Goal: Check status: Check status

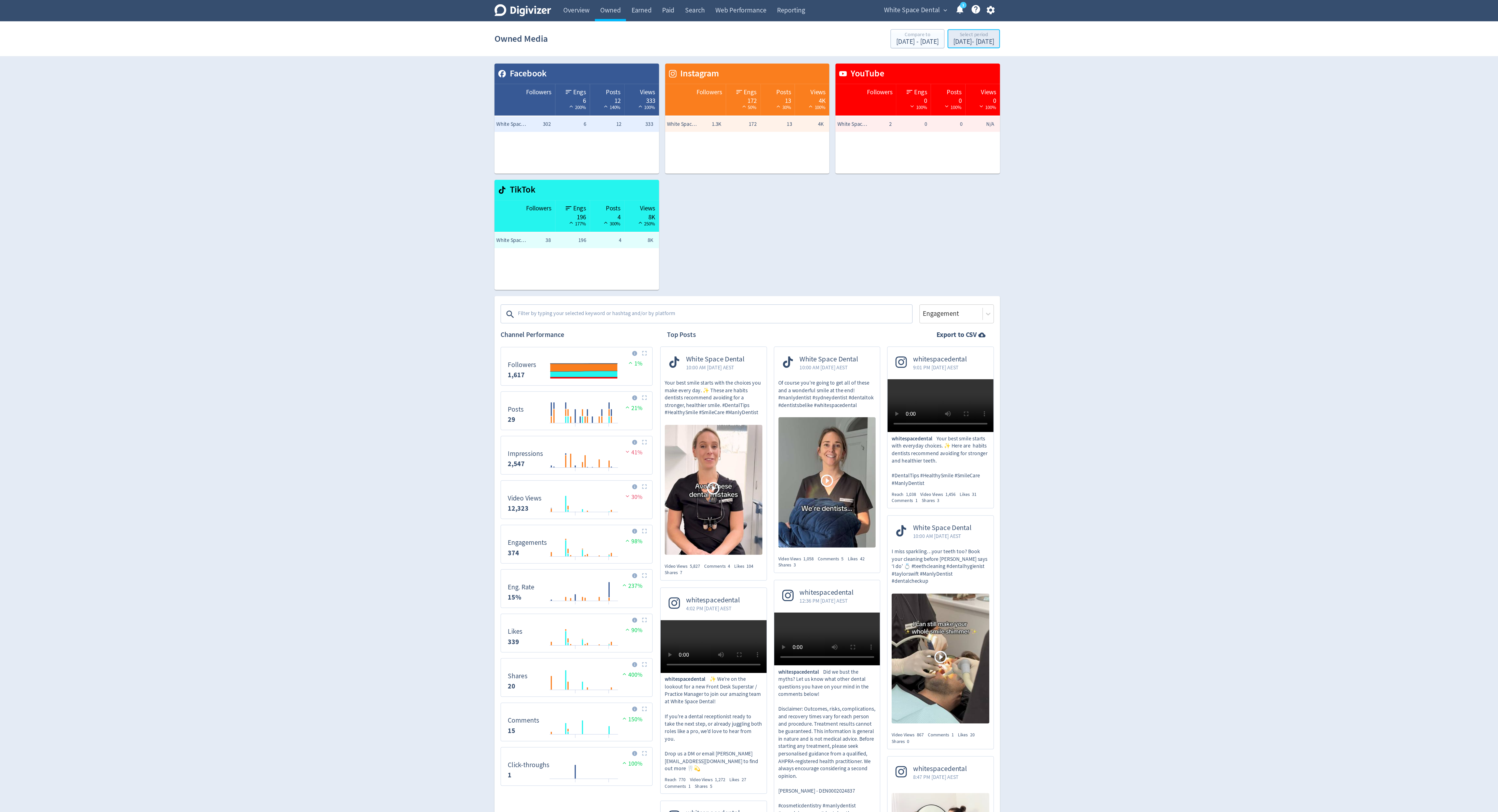
click at [887, 27] on div "[DATE] - [DATE]" at bounding box center [900, 28] width 27 height 5
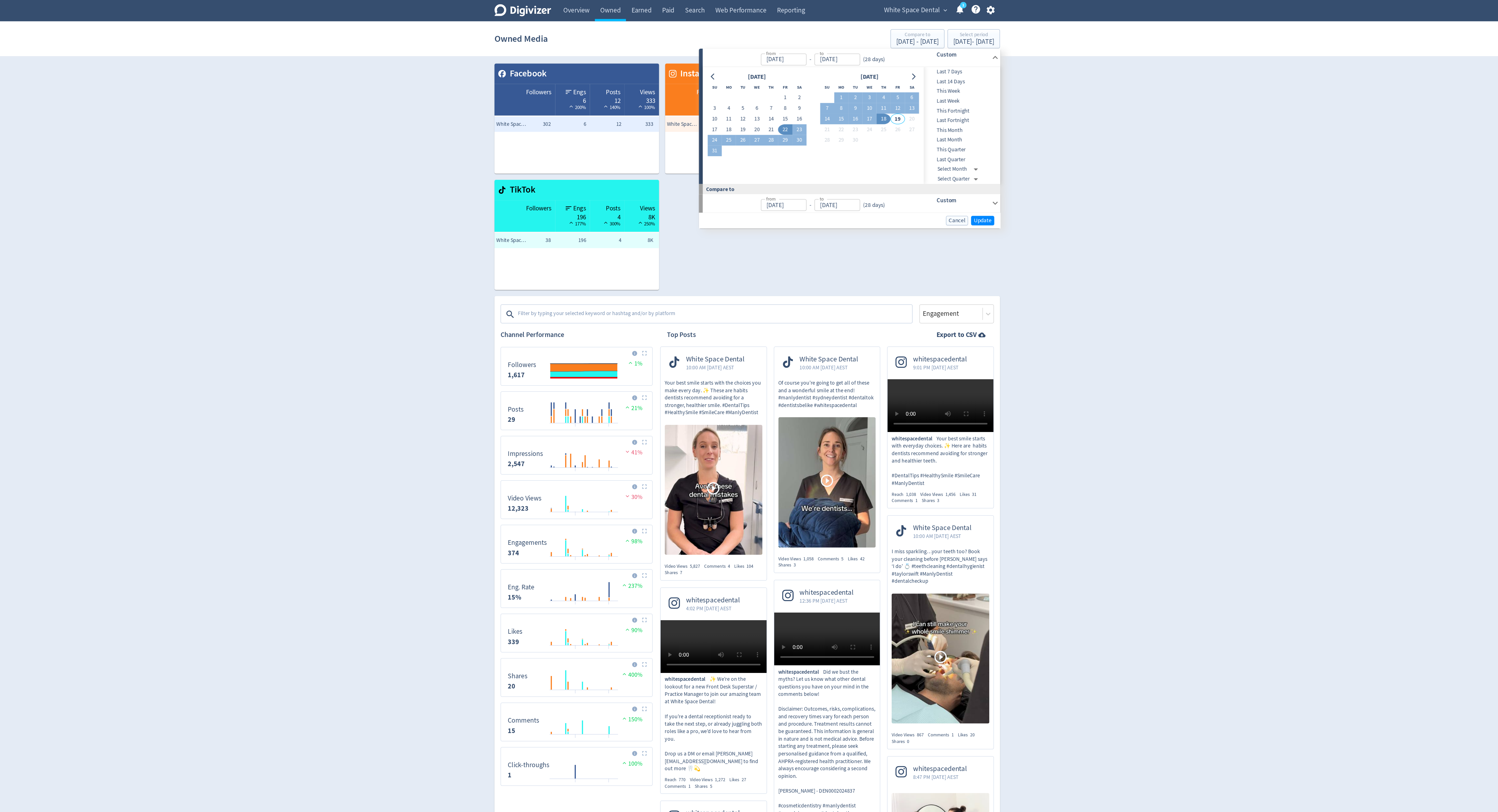
click at [821, 108] on div "[DATE] Su Mo Tu We Th Fr Sa 1 2 3 4 5 6 7 8 9 10 11 12 13 14 15 16 17 18 19 20 …" at bounding box center [793, 84] width 142 height 72
click at [773, 88] on button "22" at bounding box center [774, 87] width 9 height 7
click at [841, 80] on button "18" at bounding box center [840, 80] width 9 height 7
type input "[DATE]"
click at [909, 145] on button "Update" at bounding box center [907, 148] width 16 height 6
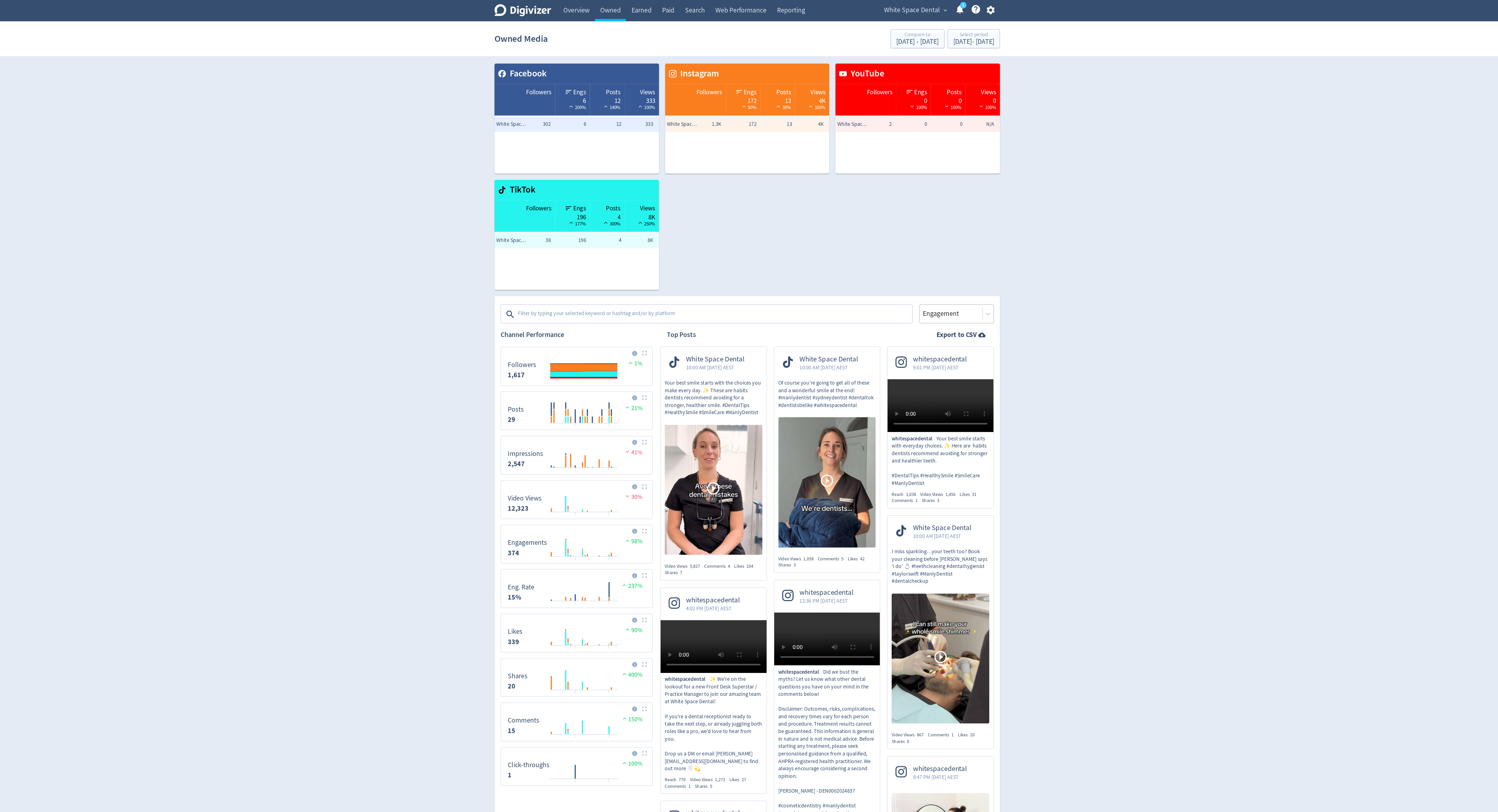
click at [883, 216] on div "Engagement" at bounding box center [889, 210] width 50 height 13
click at [879, 224] on div "Impressions" at bounding box center [889, 225] width 50 height 10
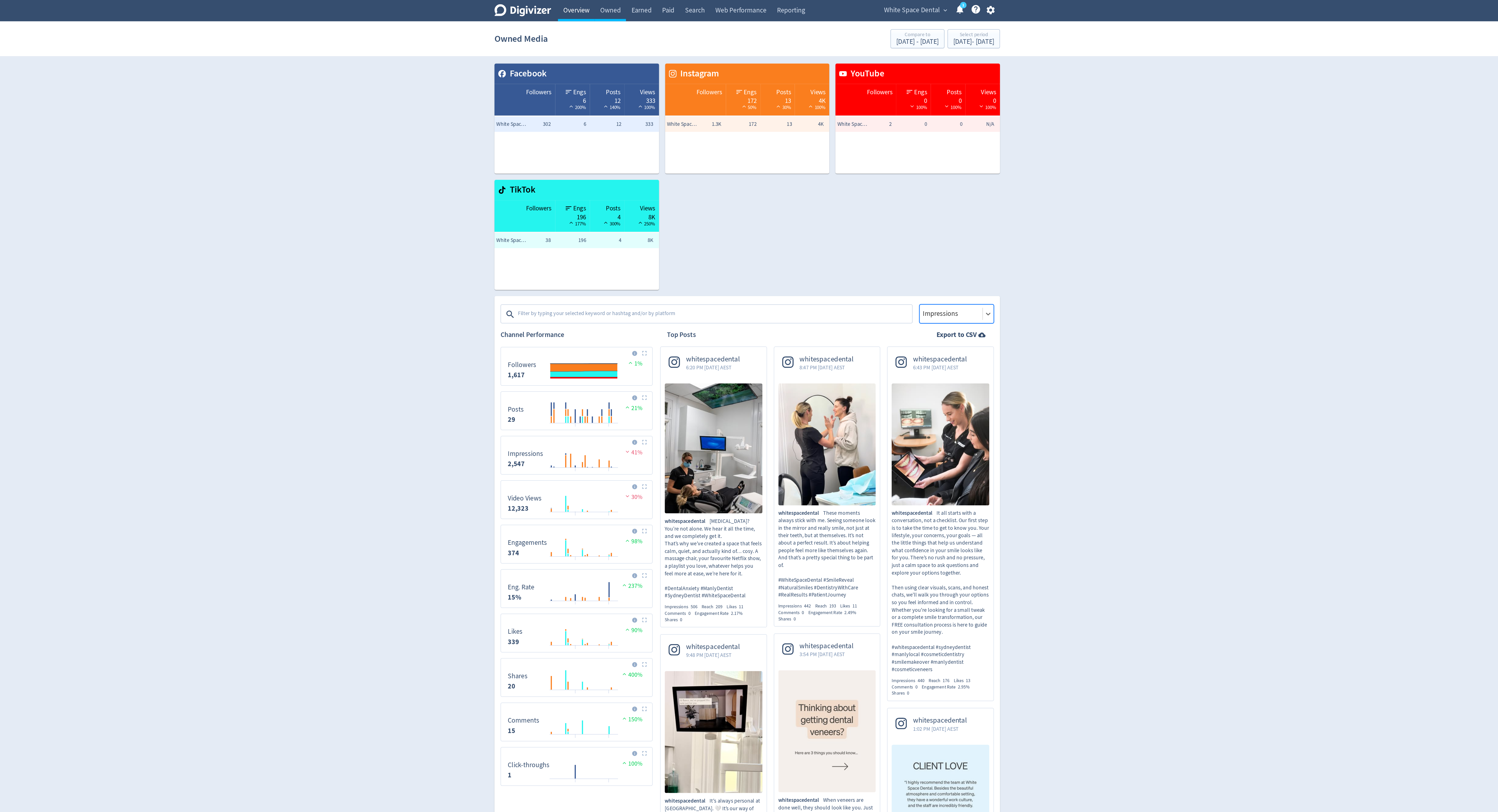
click at [636, 9] on link "Overview" at bounding box center [634, 7] width 24 height 15
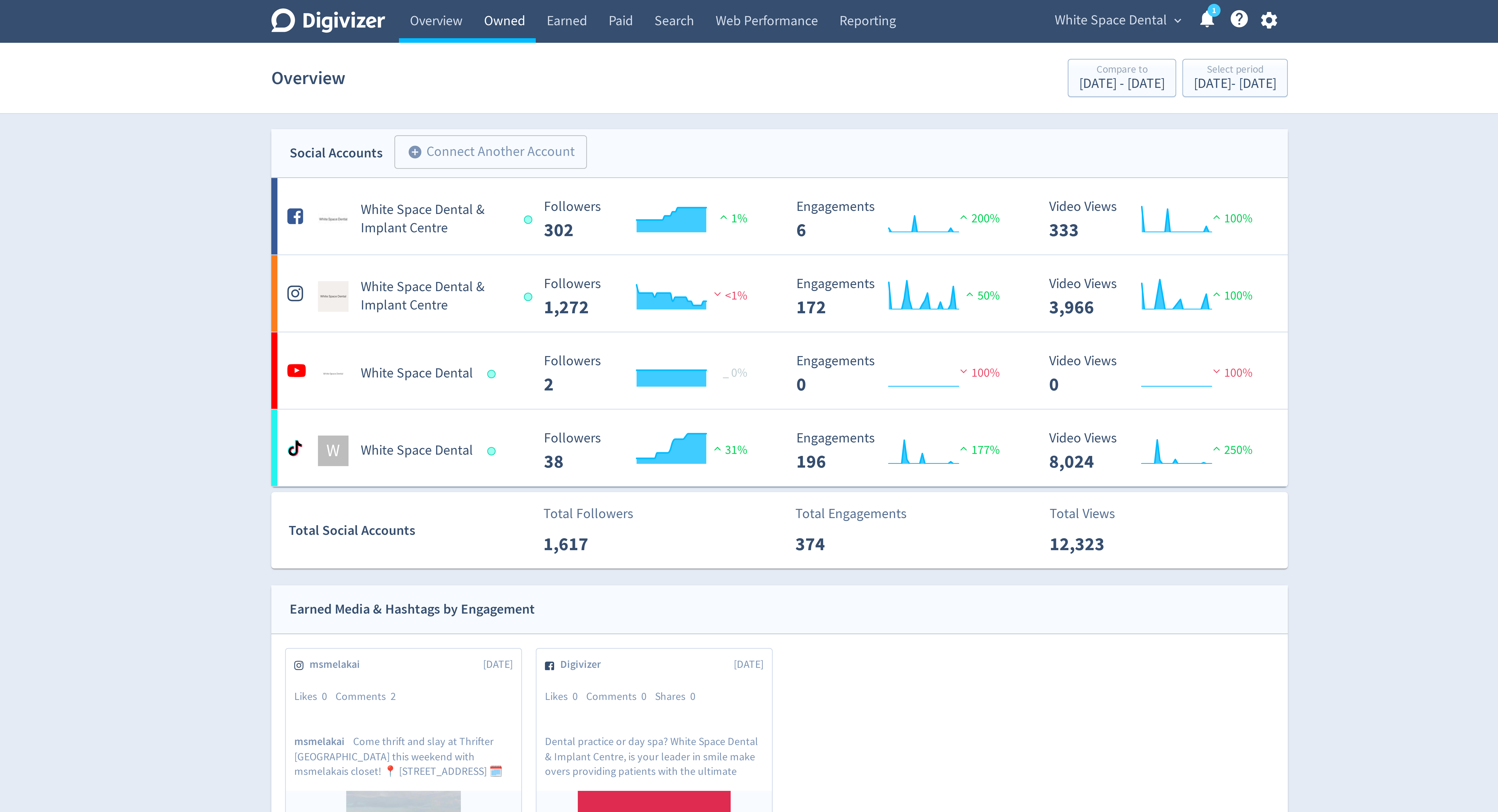
click at [658, 6] on link "Owned" at bounding box center [657, 7] width 21 height 15
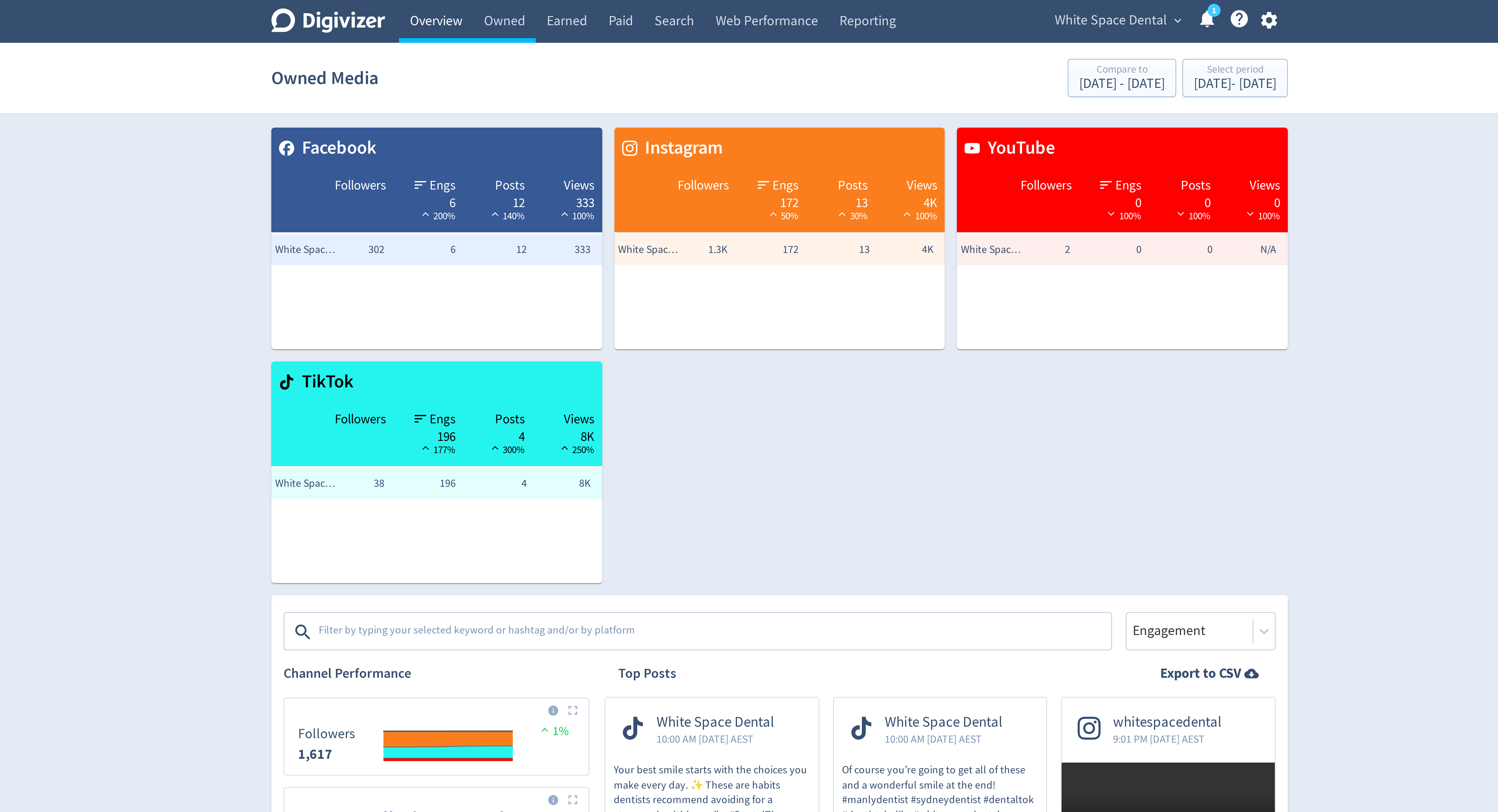
click at [634, 9] on link "Overview" at bounding box center [634, 7] width 24 height 15
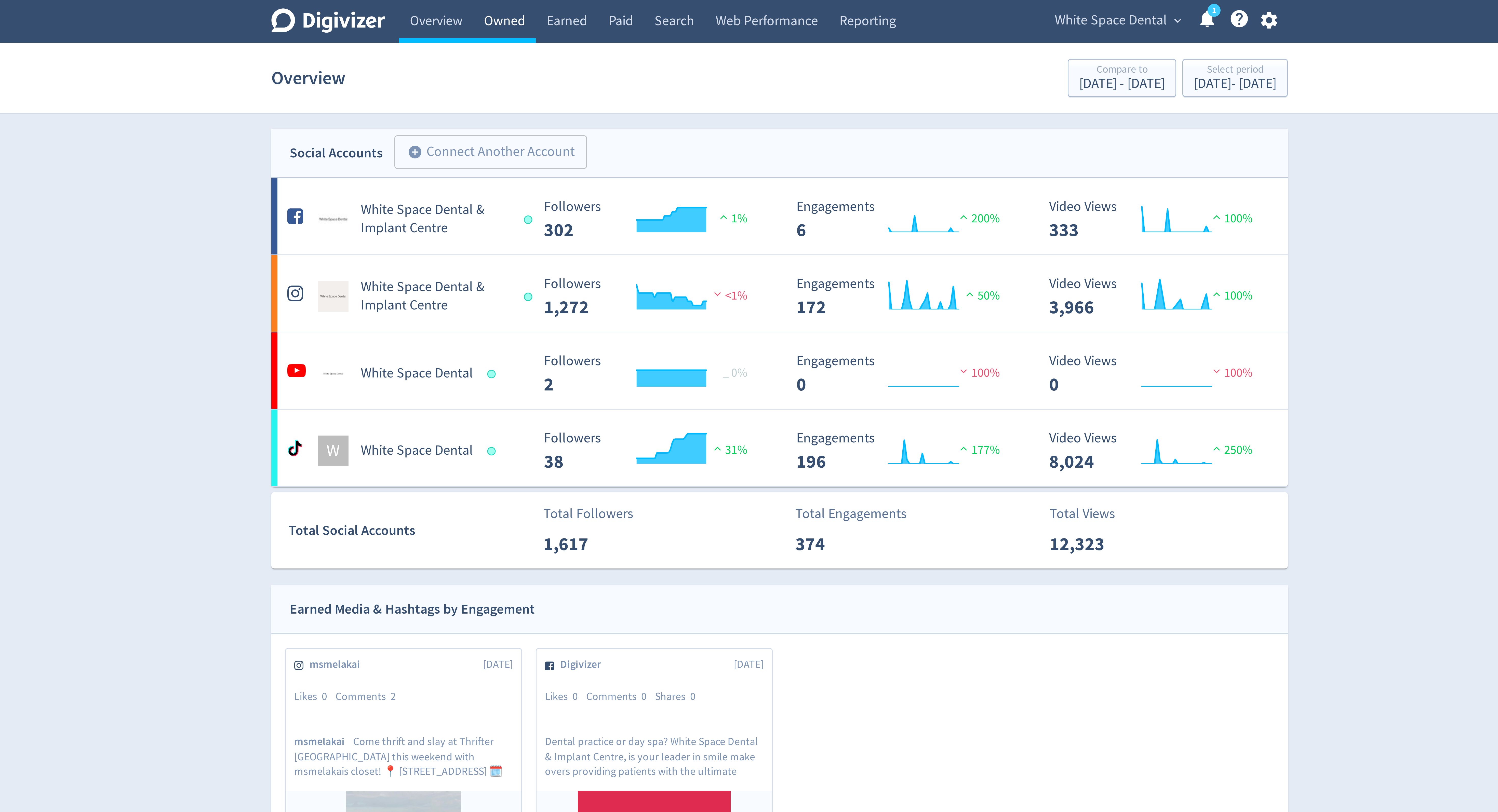
click at [661, 9] on link "Owned" at bounding box center [657, 7] width 21 height 15
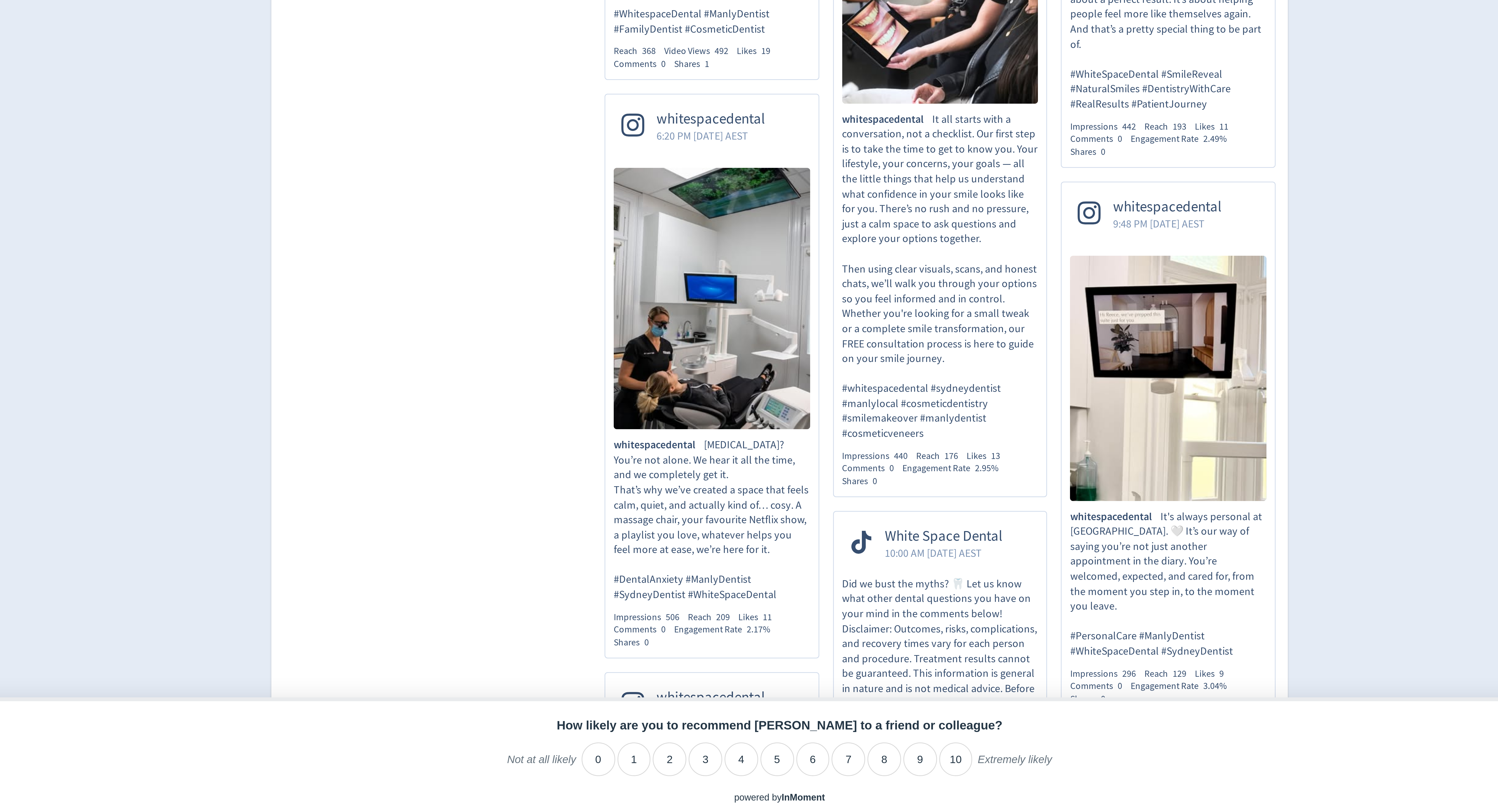
scroll to position [96, 0]
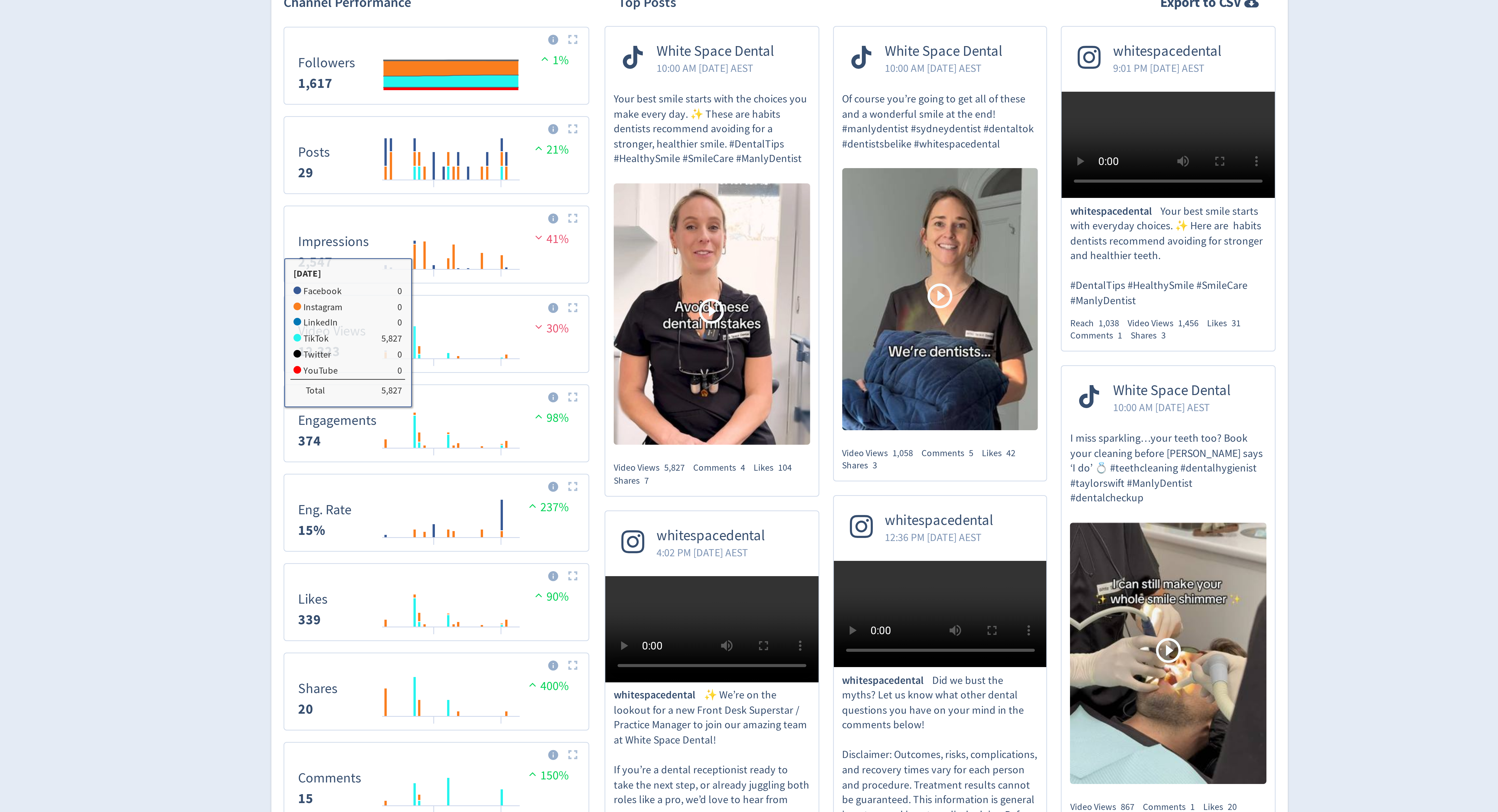
click at [627, 244] on rect "\a Video Views\a 12,323\a" at bounding box center [627, 241] width 1 height 11
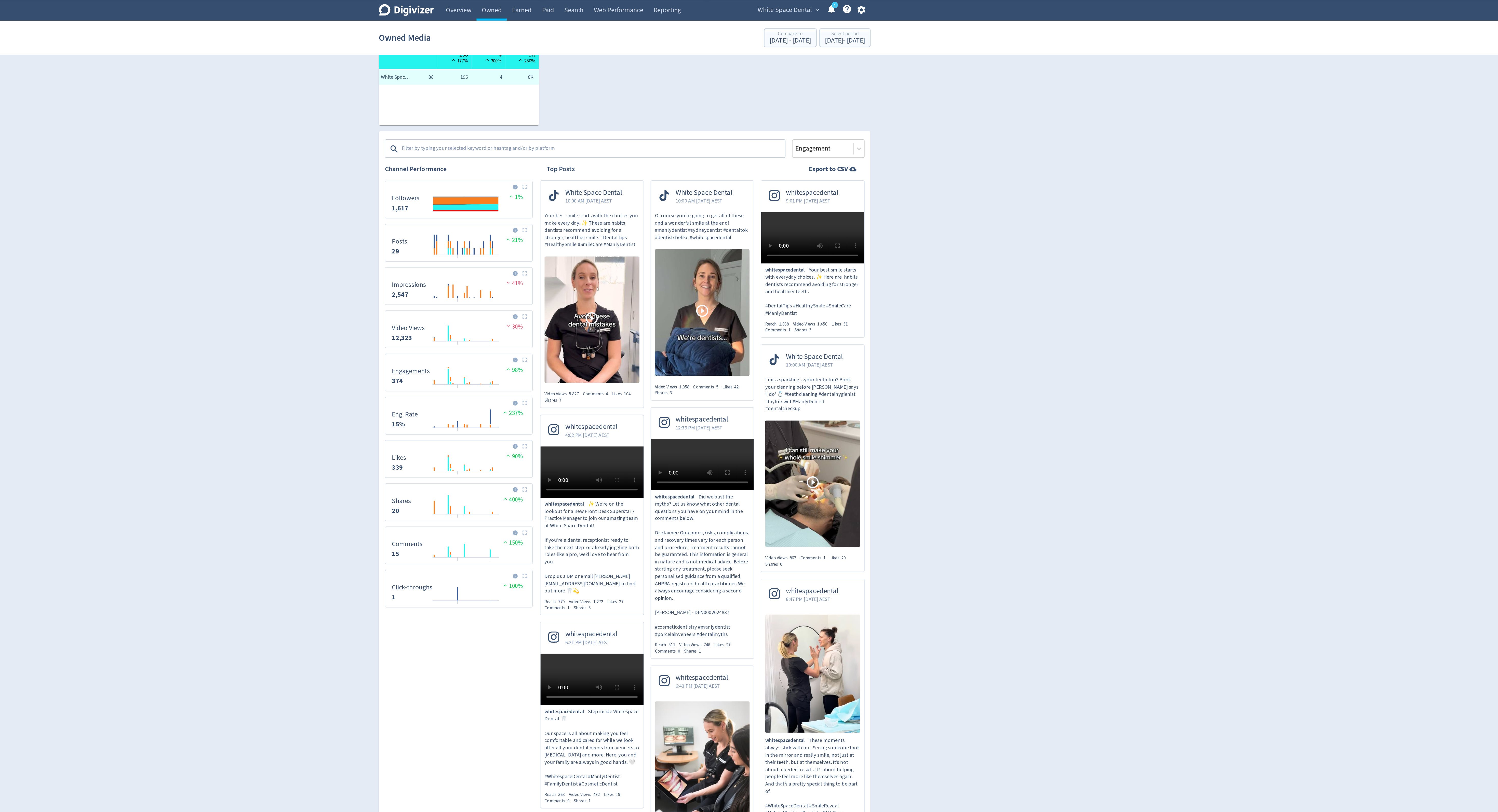
scroll to position [0, 0]
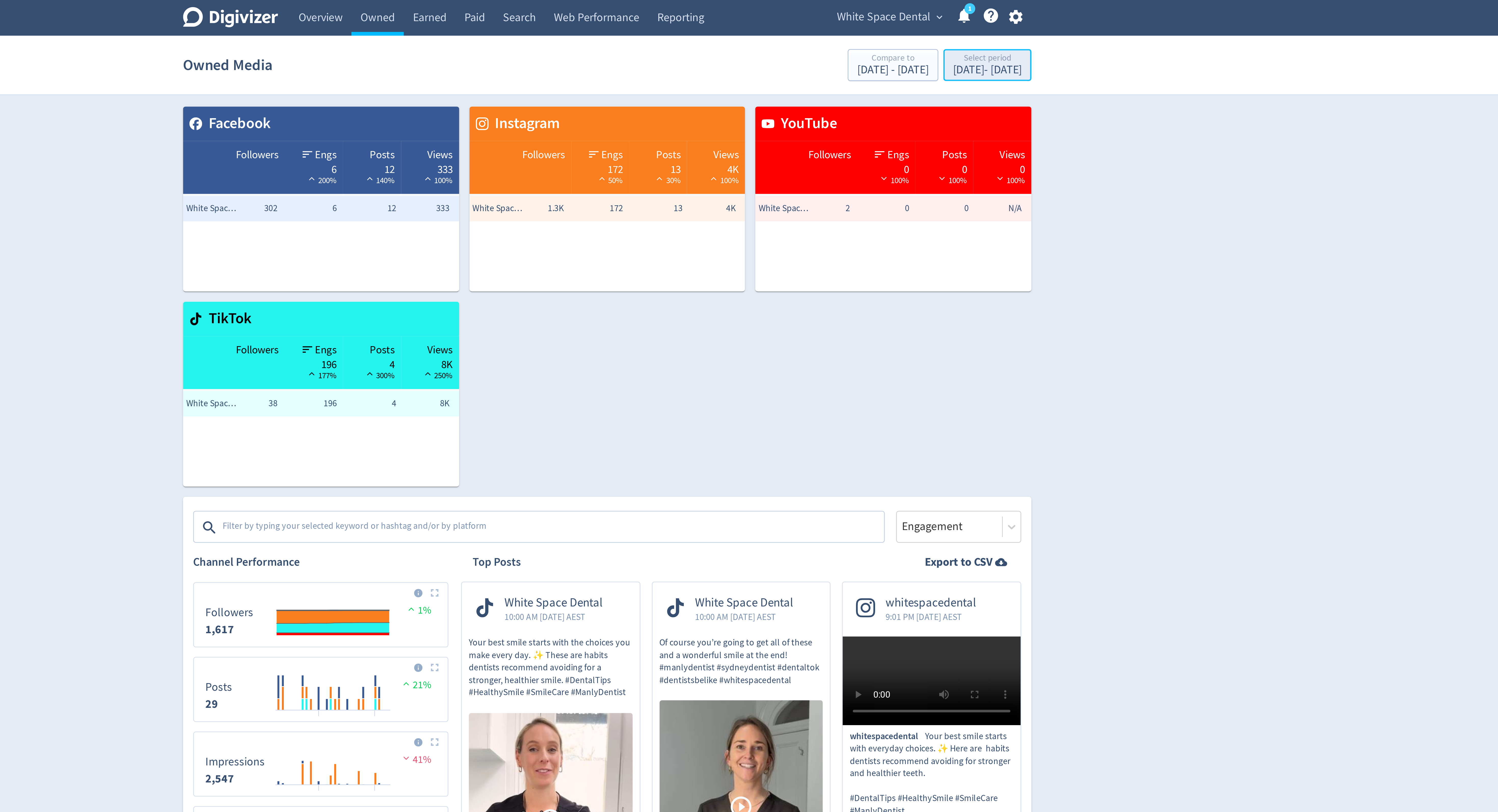
click at [887, 30] on div "[DATE] - [DATE]" at bounding box center [900, 28] width 27 height 5
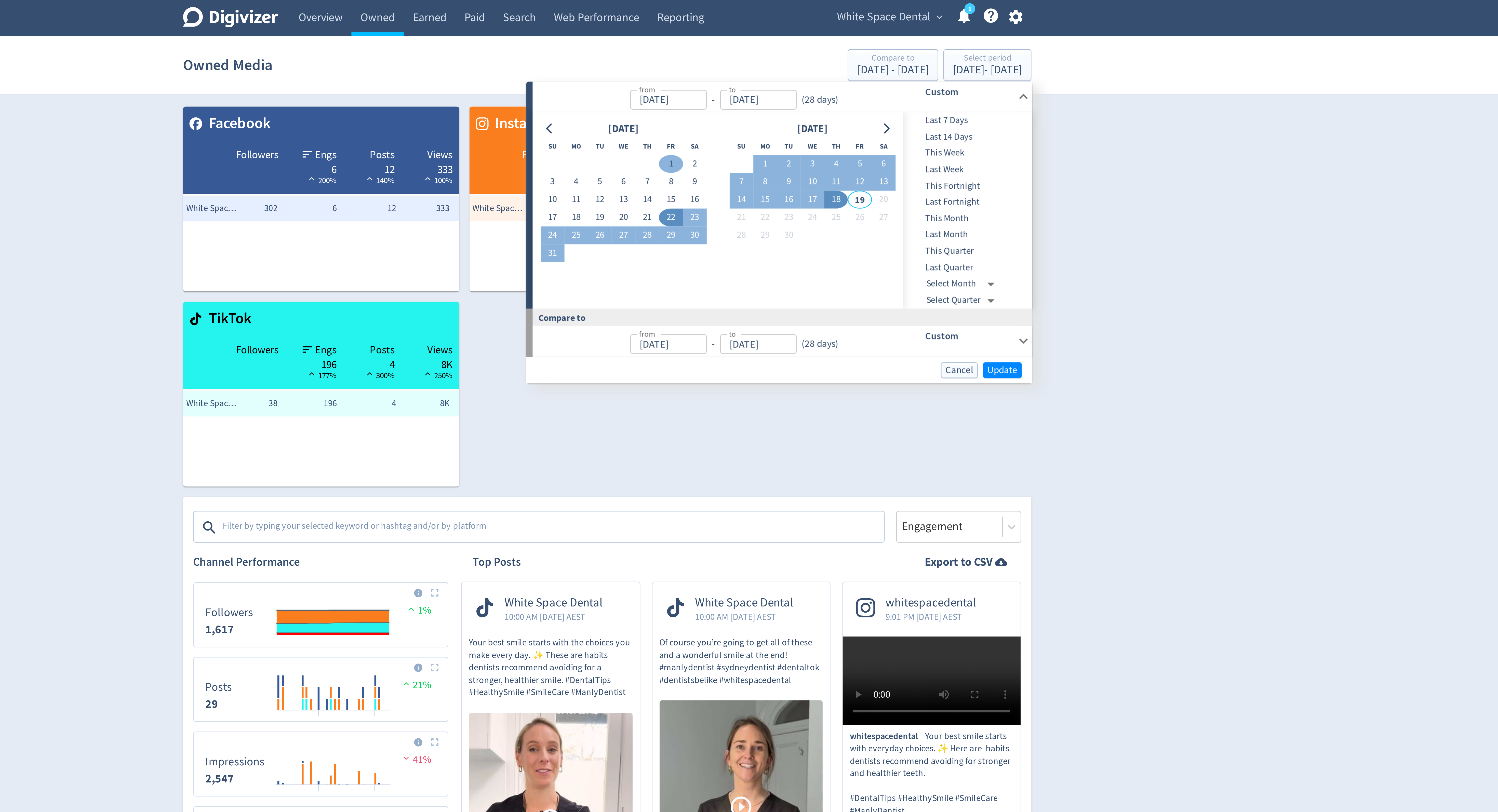
click at [773, 65] on button "1" at bounding box center [774, 65] width 9 height 7
type input "[DATE]"
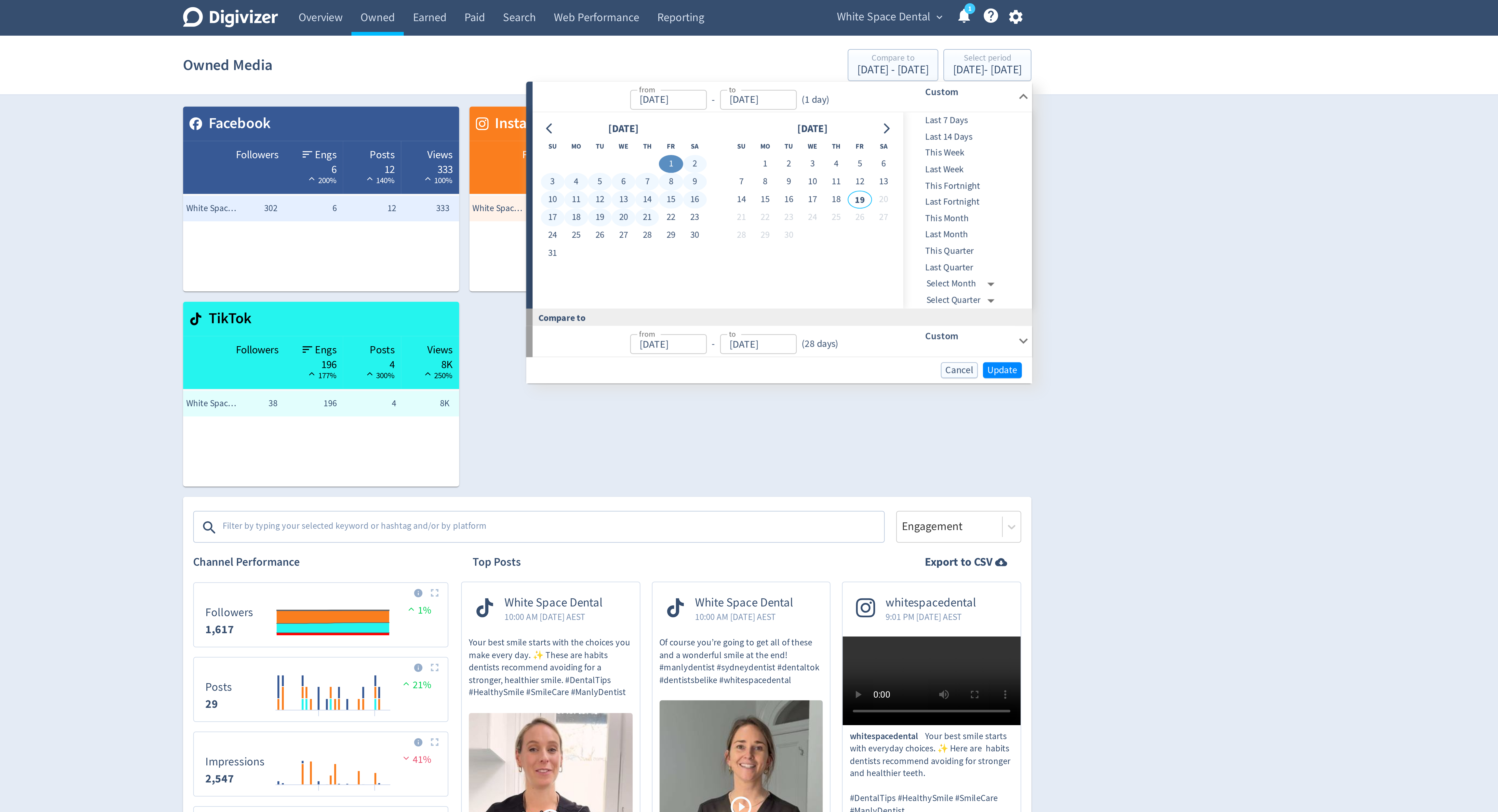
click at [766, 85] on button "21" at bounding box center [765, 87] width 9 height 7
type input "[DATE]"
click at [902, 148] on span "Update" at bounding box center [907, 148] width 12 height 4
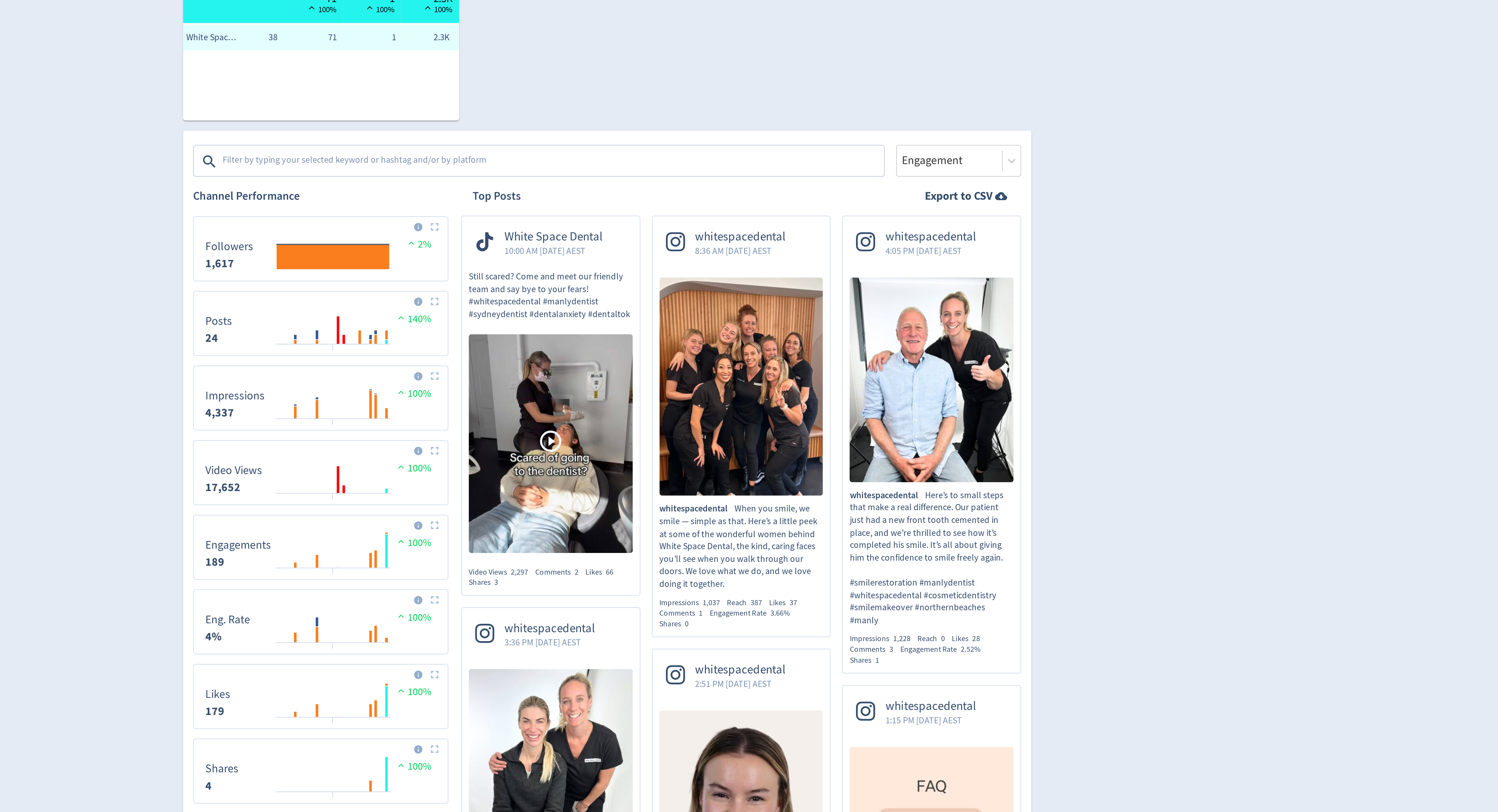
click at [764, 214] on textarea at bounding box center [727, 211] width 264 height 10
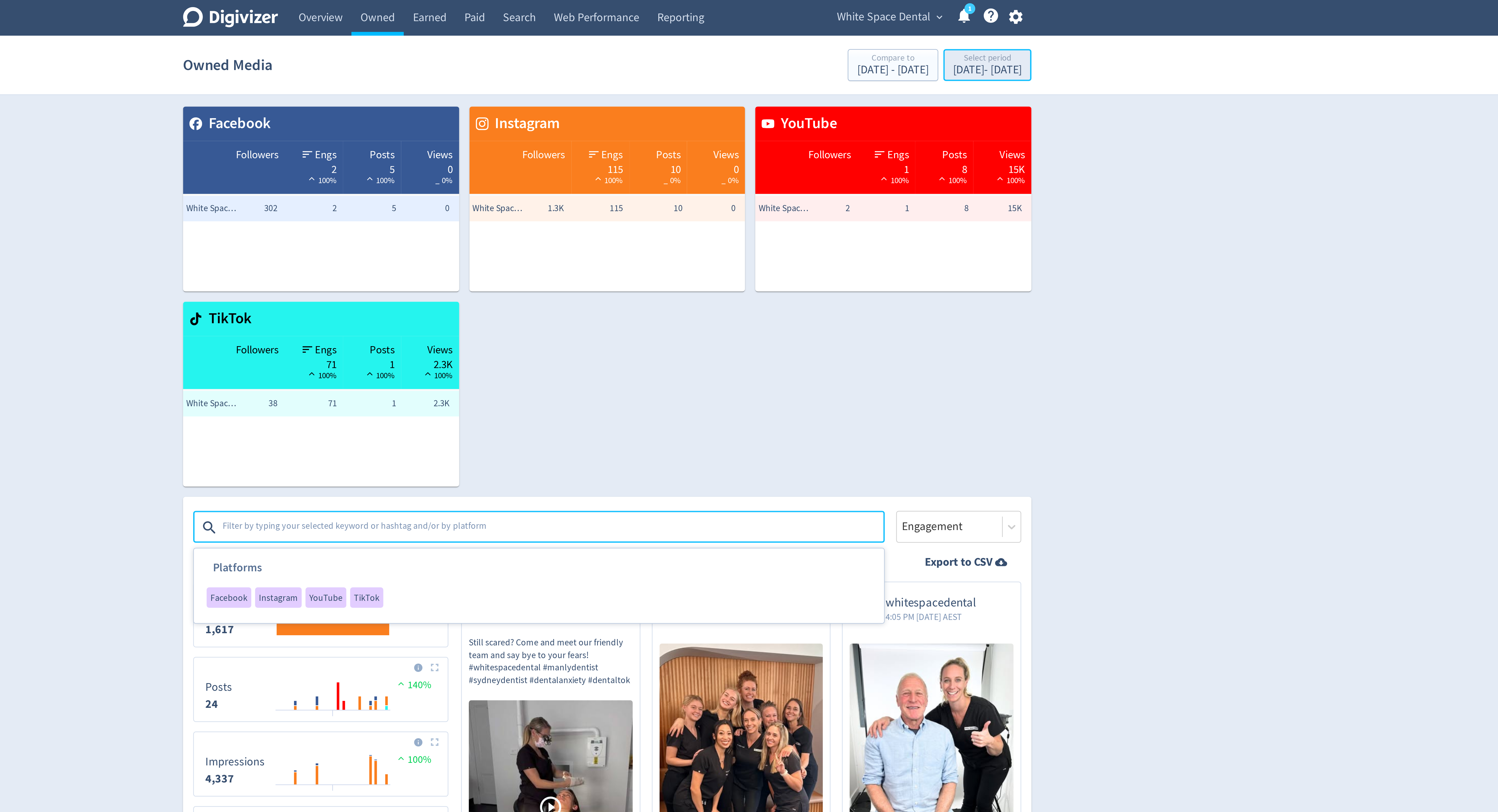
click at [901, 26] on div "[DATE] - [DATE]" at bounding box center [900, 28] width 27 height 5
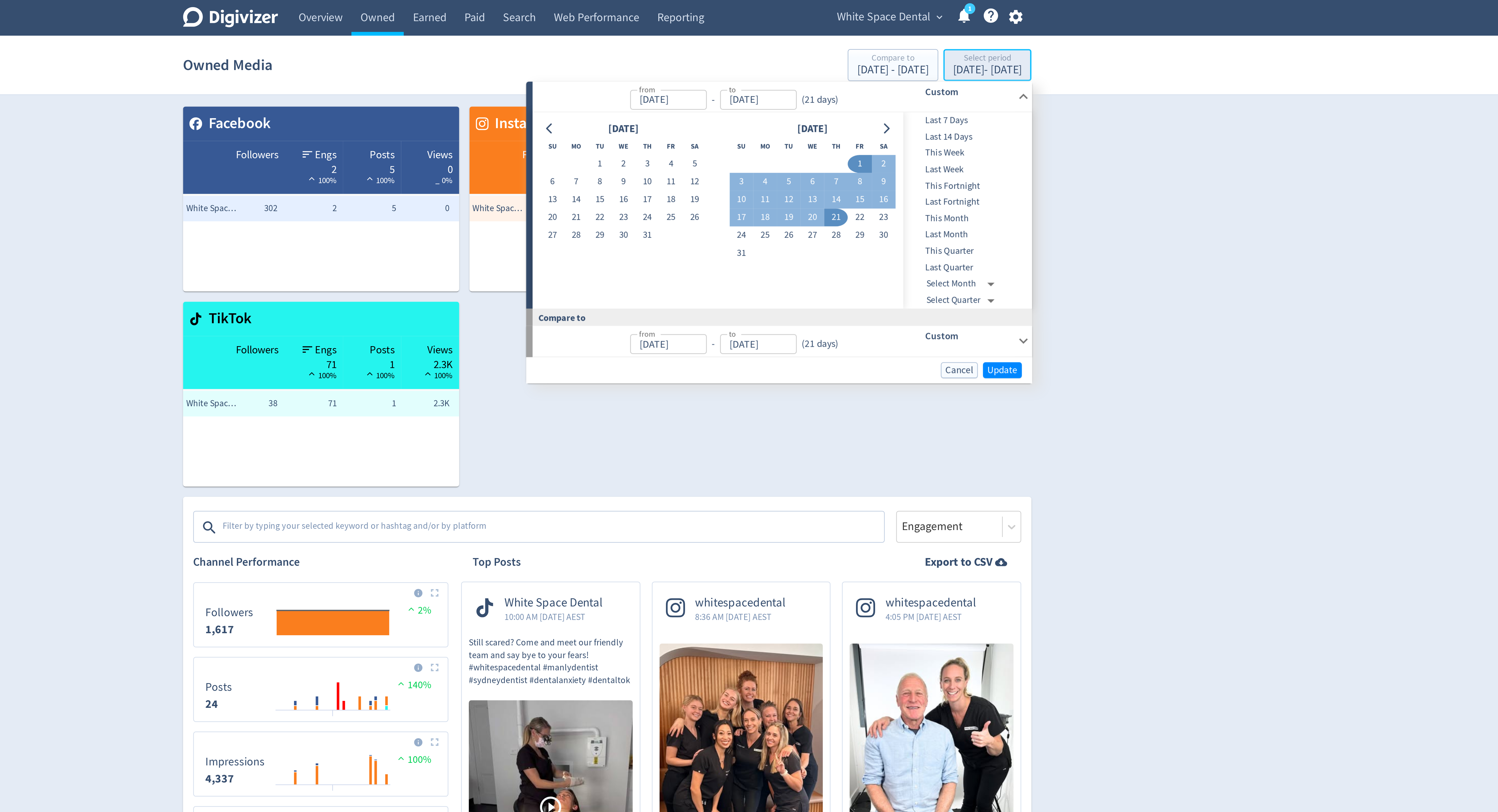
type input "[DATE]"
click at [885, 59] on span "This Week" at bounding box center [892, 61] width 51 height 6
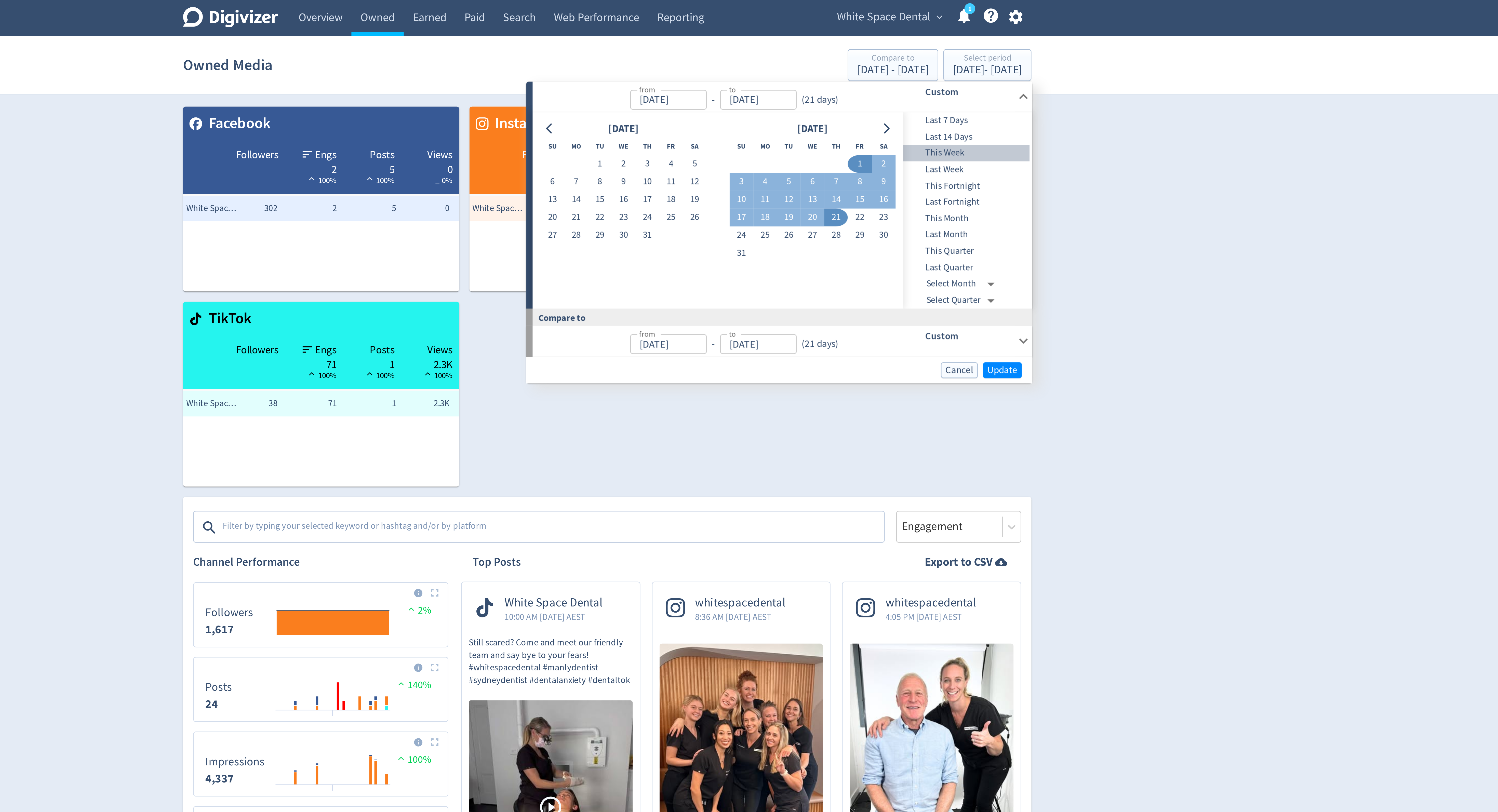
type input "[DATE]"
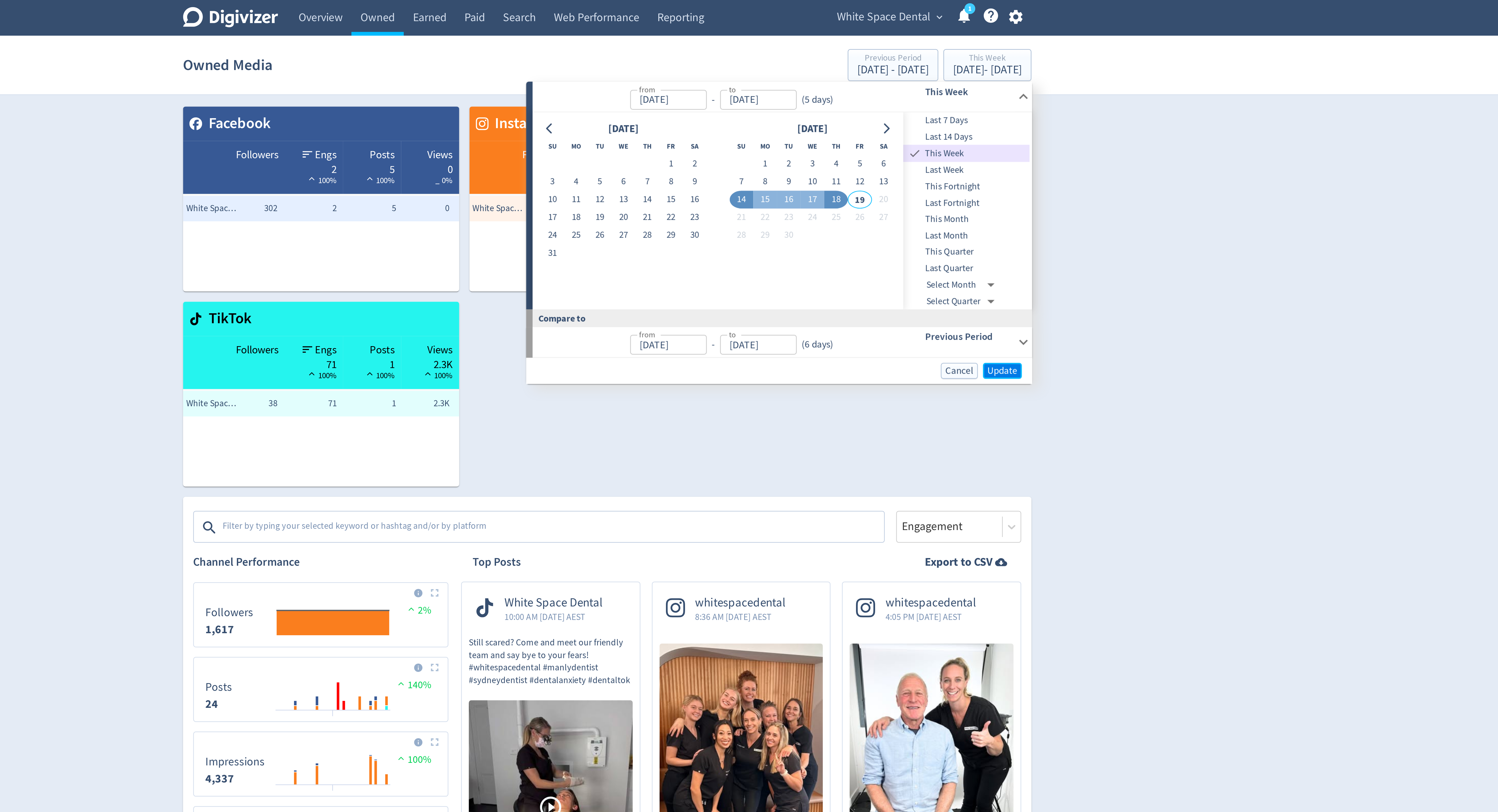
click at [909, 149] on span "Update" at bounding box center [907, 148] width 12 height 4
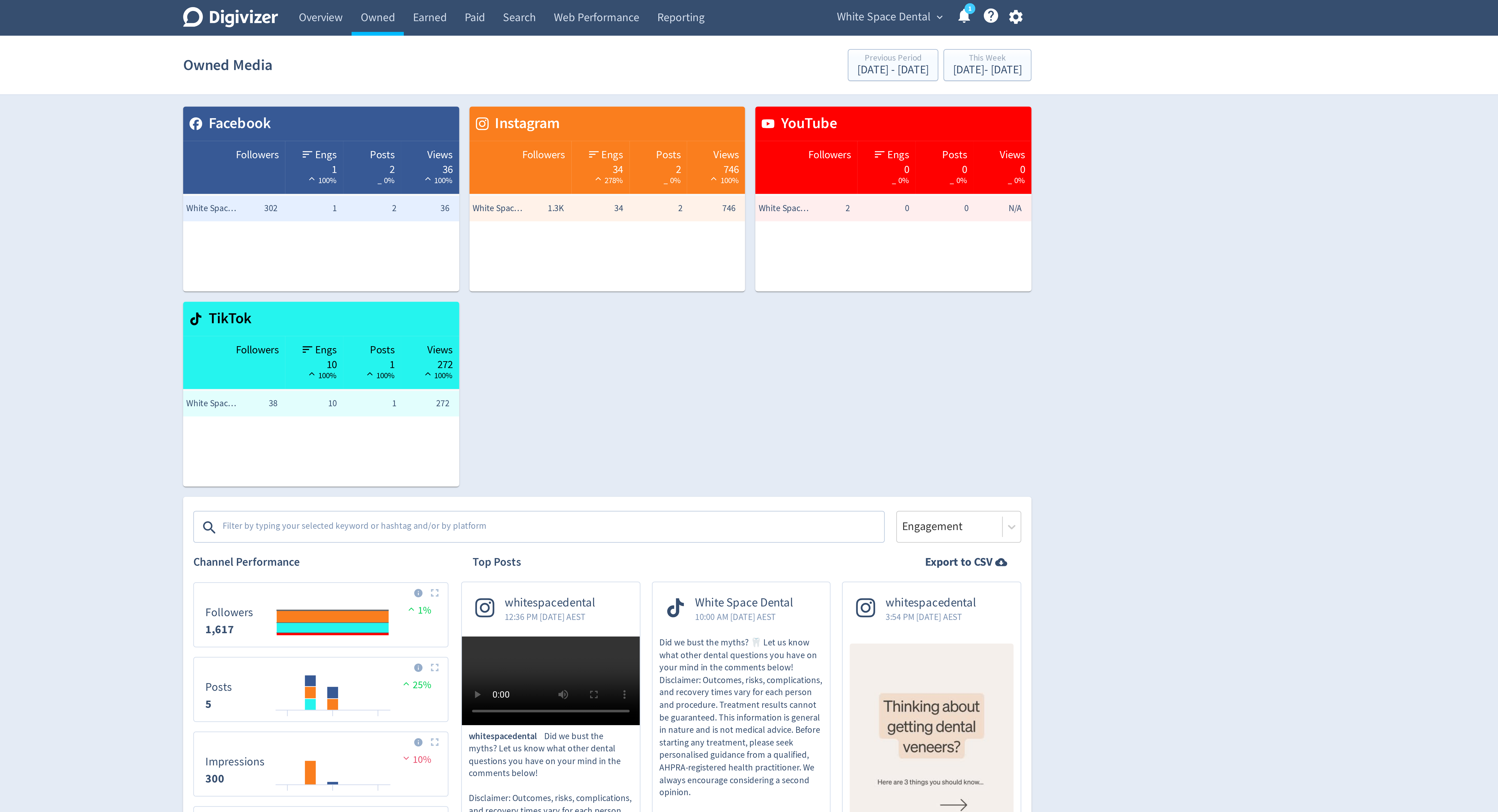
click at [685, 206] on textarea at bounding box center [727, 211] width 264 height 10
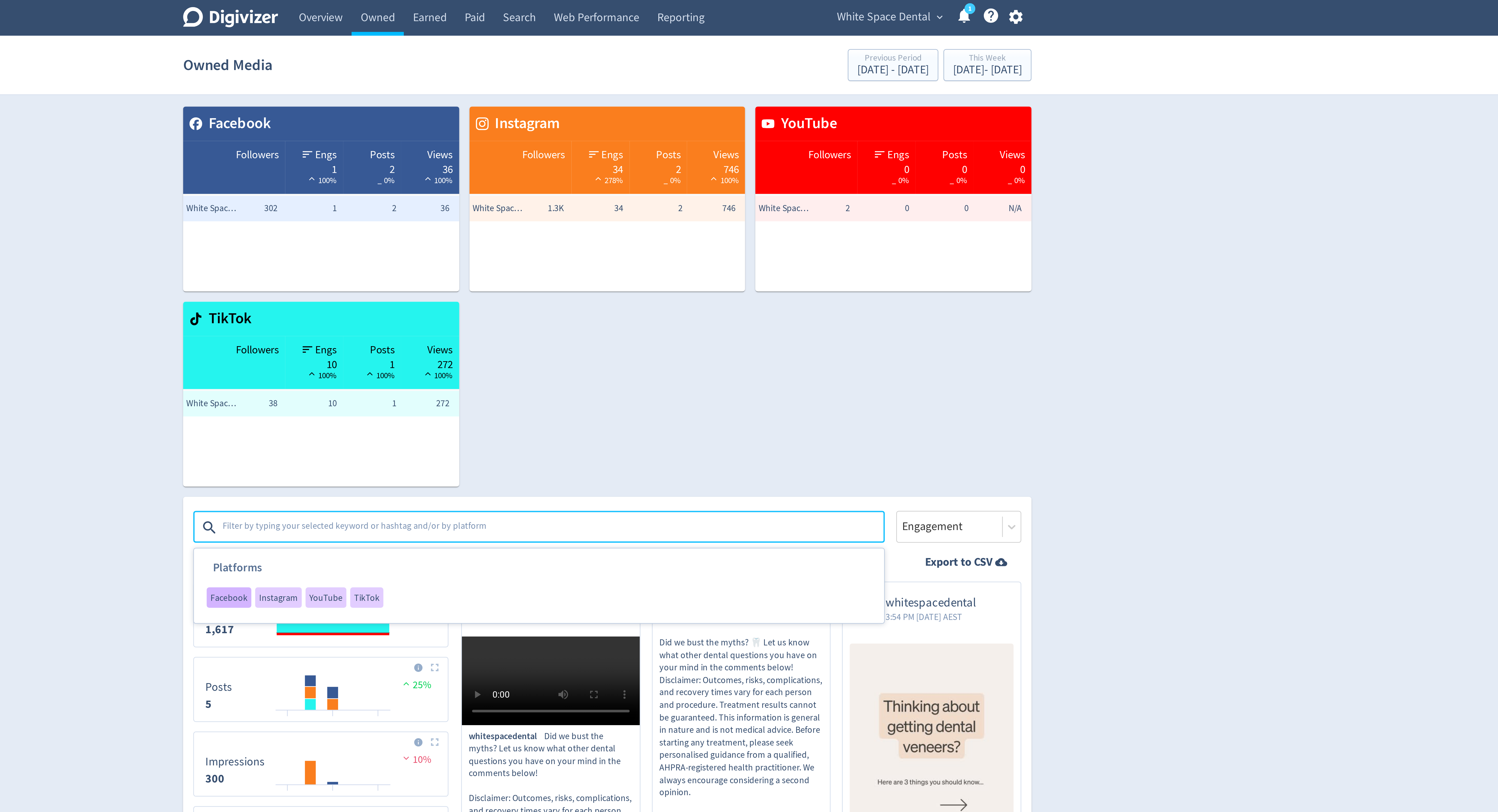
click at [598, 239] on span "Facebook" at bounding box center [598, 238] width 15 height 3
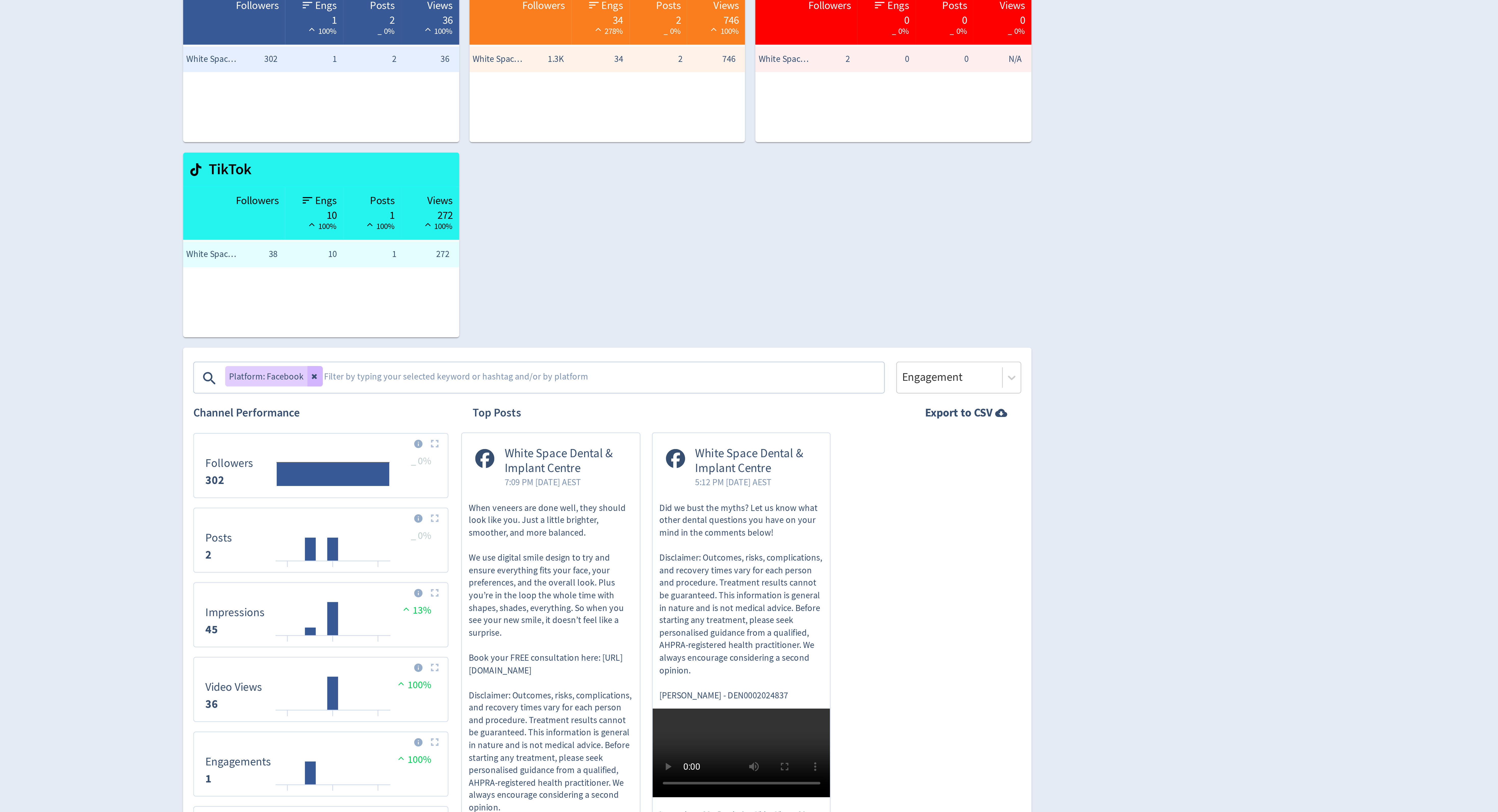
click at [636, 208] on textarea at bounding box center [747, 211] width 224 height 10
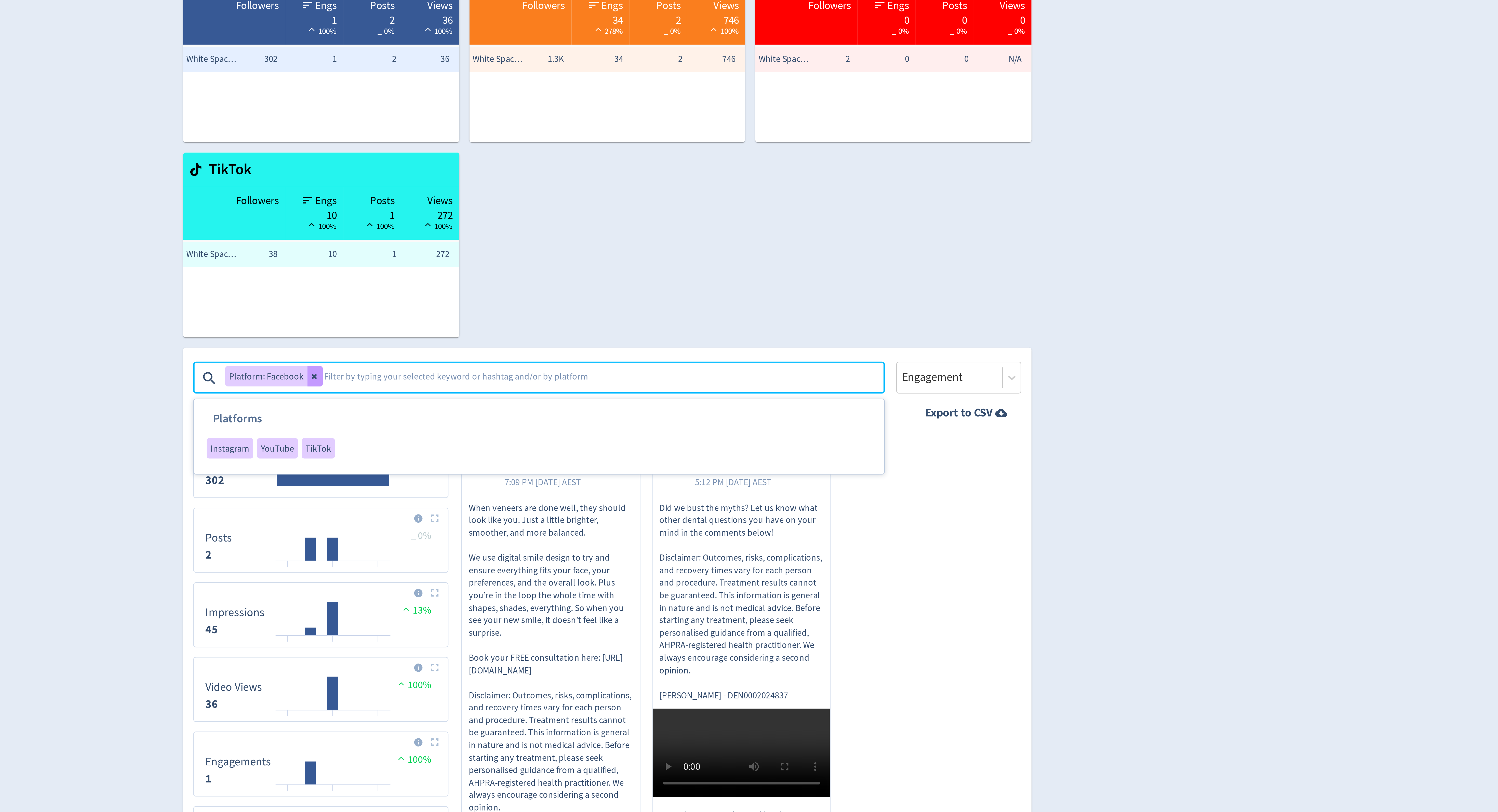
click at [632, 210] on icon at bounding box center [632, 209] width 3 height 3
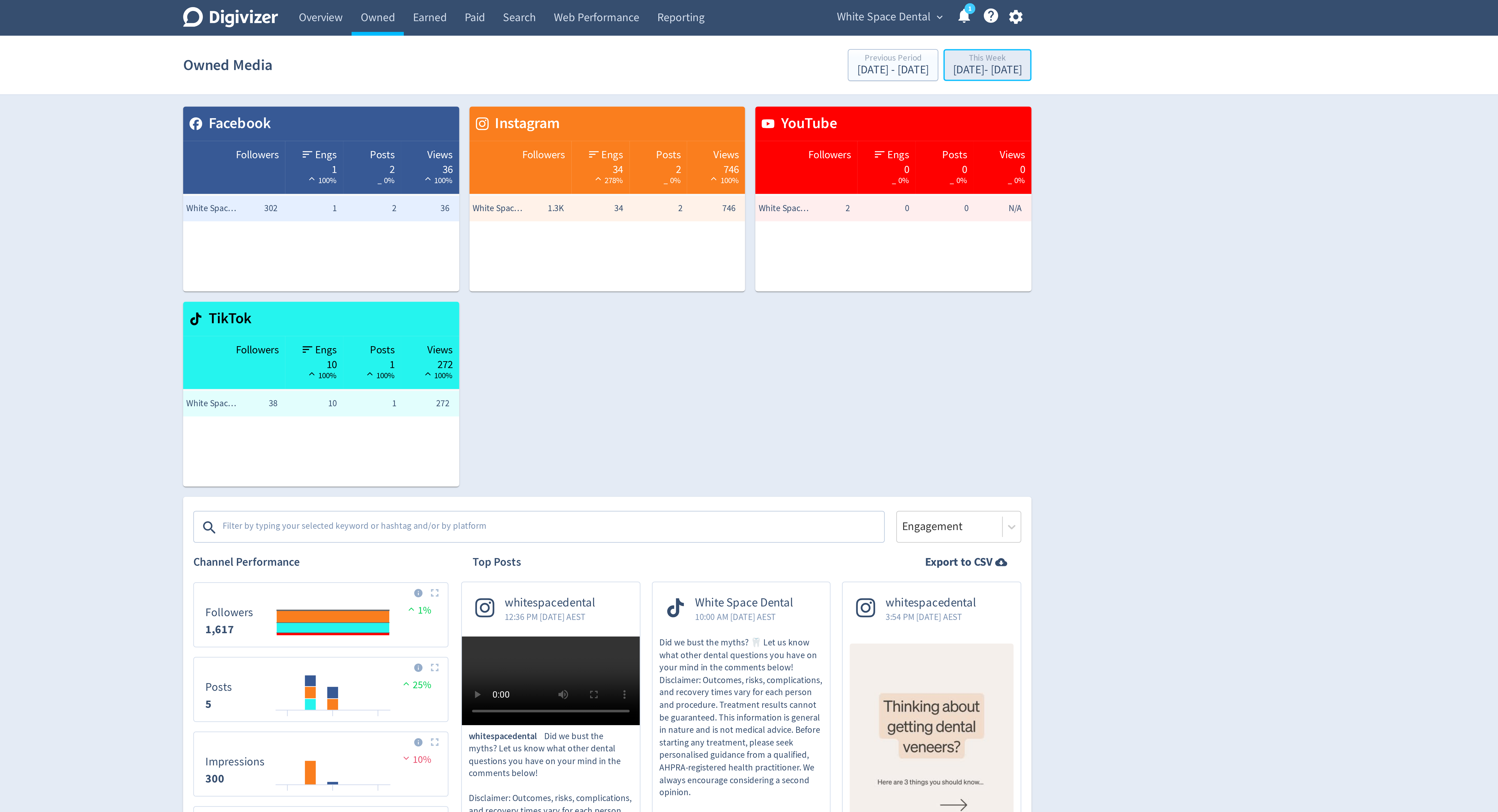
click at [887, 28] on div "[DATE] - [DATE]" at bounding box center [900, 28] width 27 height 5
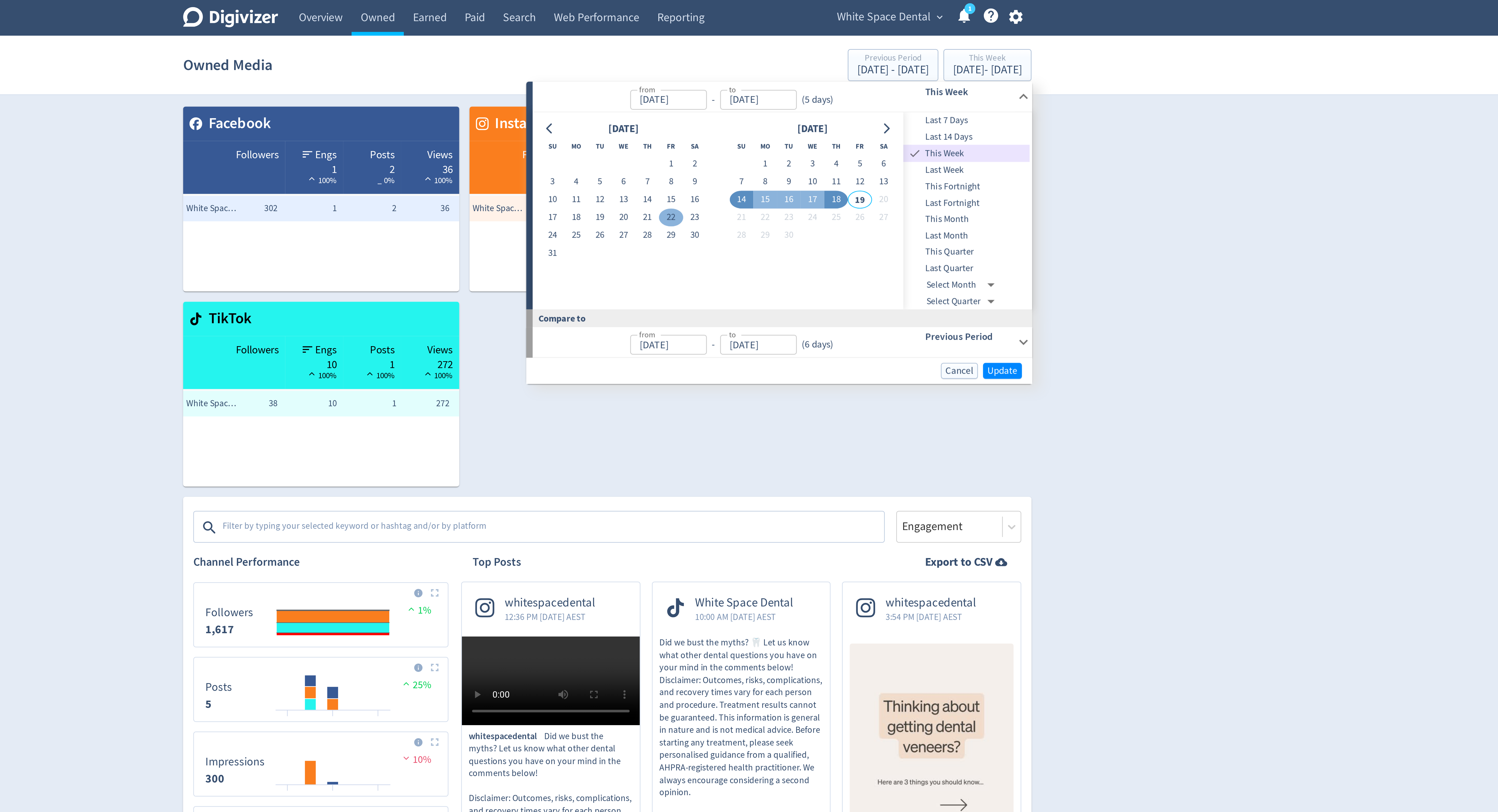
click at [775, 88] on button "22" at bounding box center [774, 87] width 9 height 7
type input "[DATE]"
click at [840, 82] on button "18" at bounding box center [840, 80] width 9 height 7
type input "[DATE]"
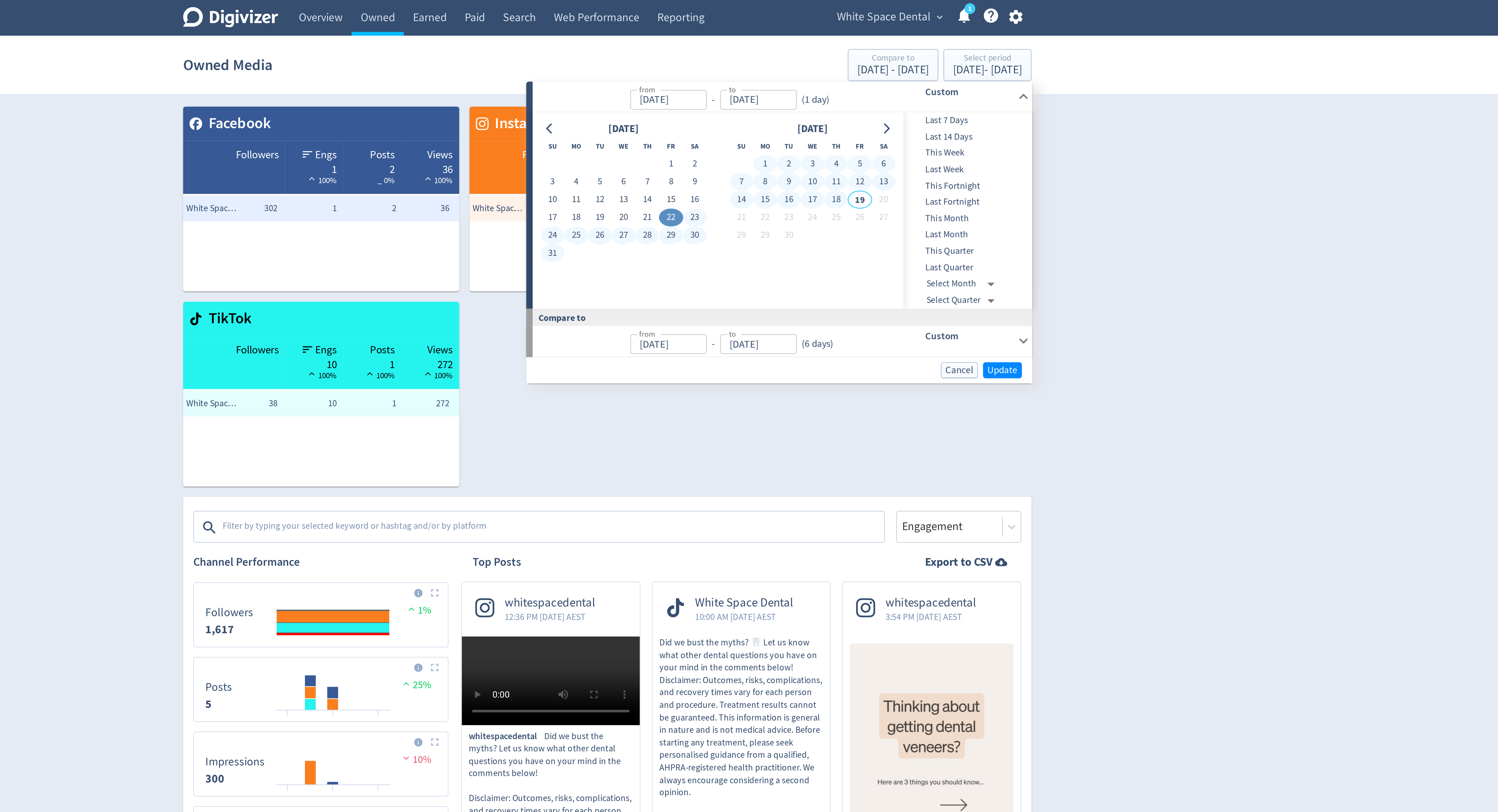
type input "[DATE]"
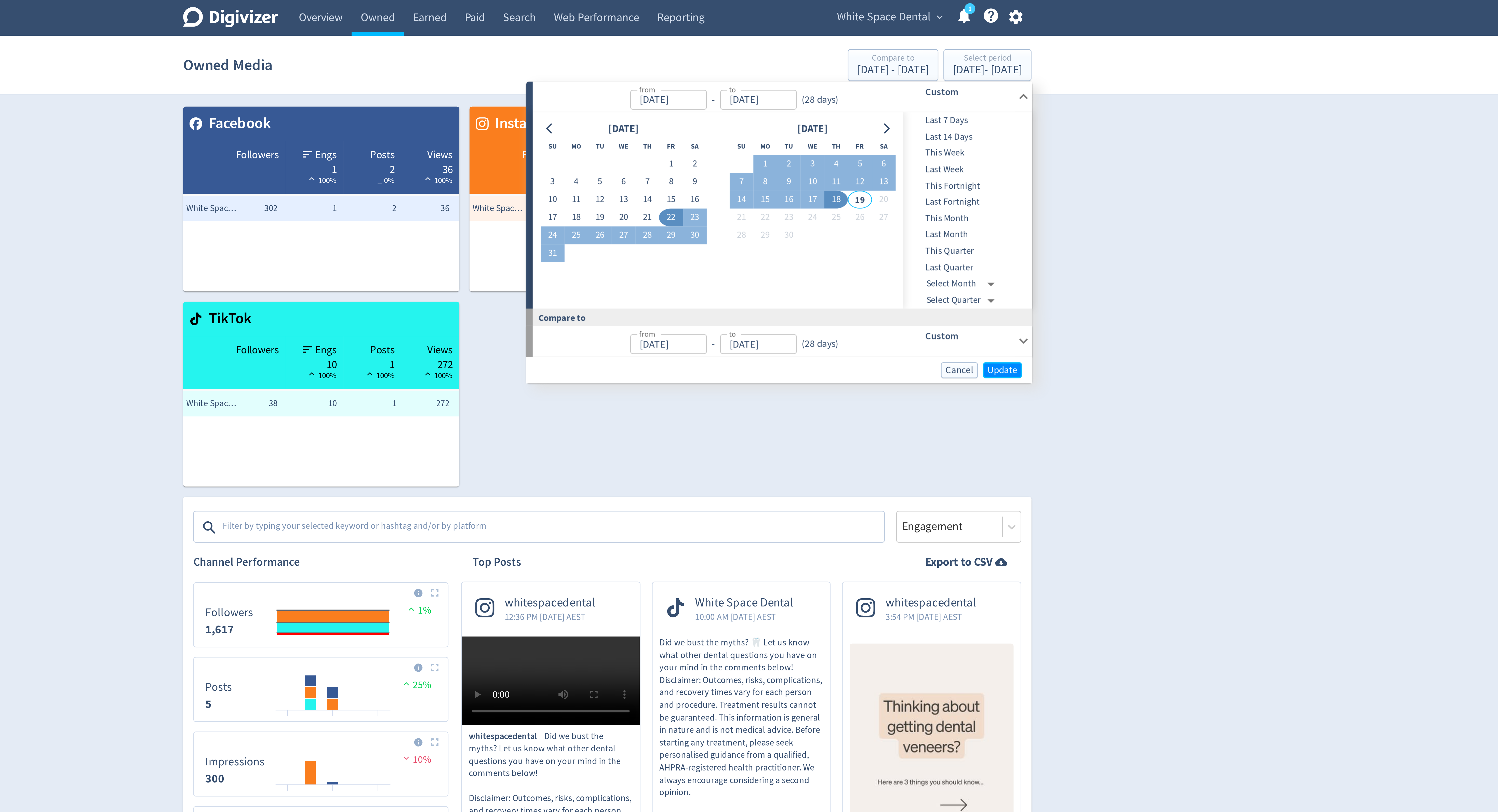
click at [901, 146] on span "Update" at bounding box center [907, 148] width 12 height 4
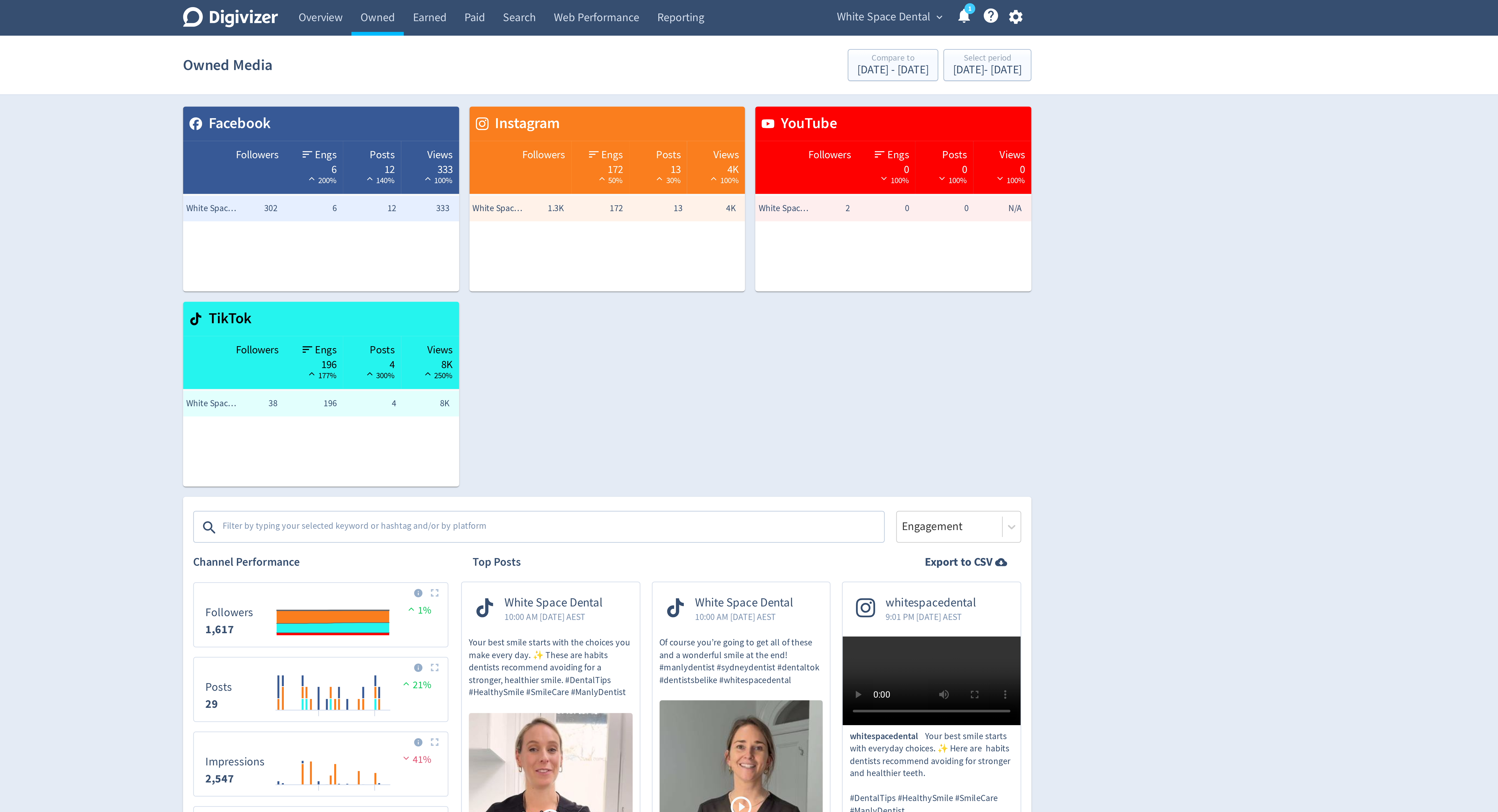
click at [745, 211] on textarea at bounding box center [727, 211] width 264 height 10
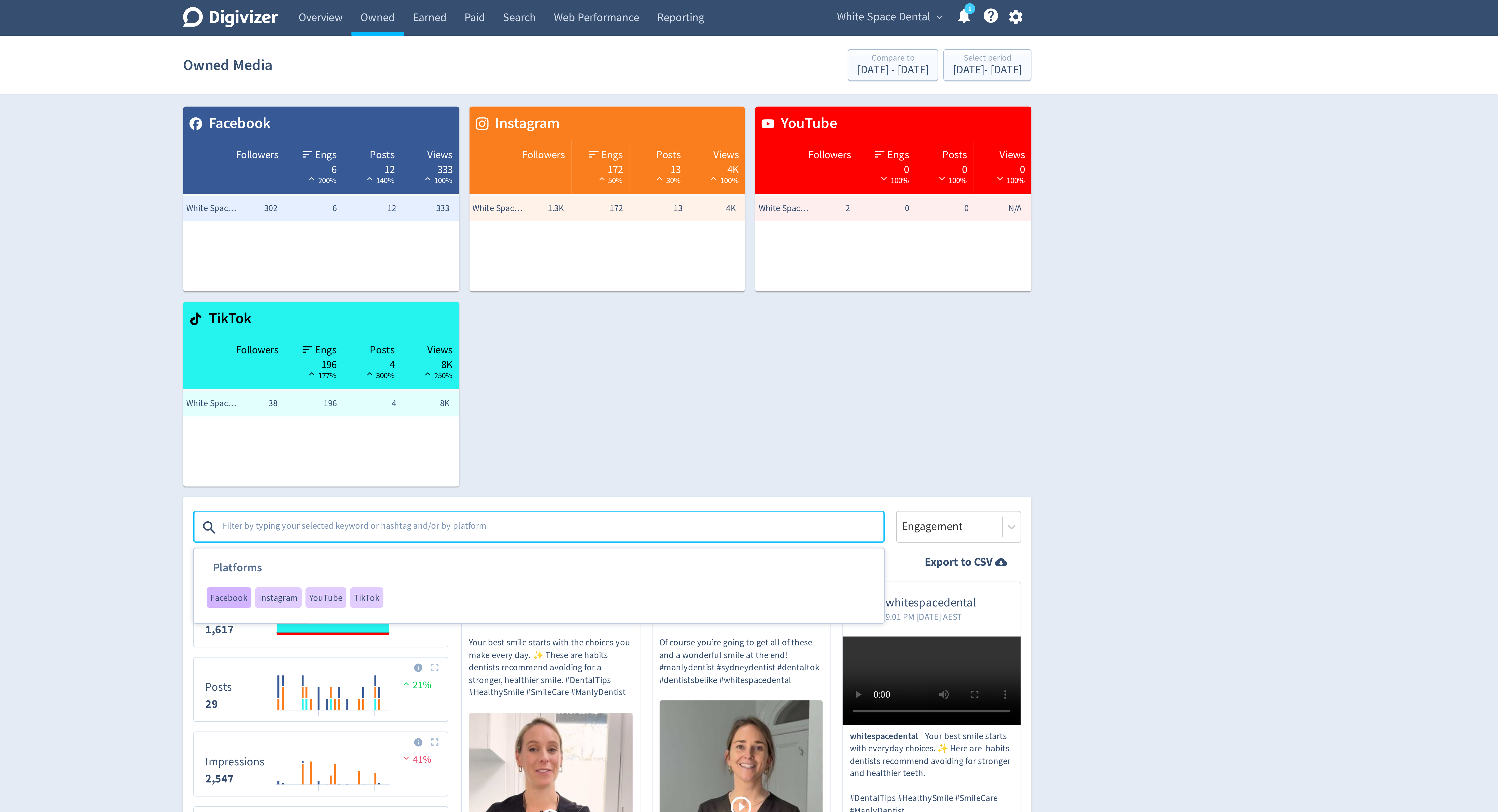
click at [597, 238] on span "Facebook" at bounding box center [598, 238] width 15 height 3
